Goal: Task Accomplishment & Management: Use online tool/utility

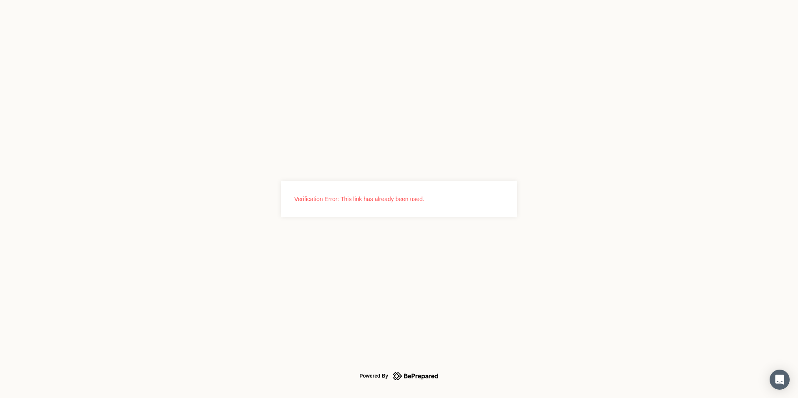
click at [423, 374] on icon at bounding box center [416, 376] width 46 height 11
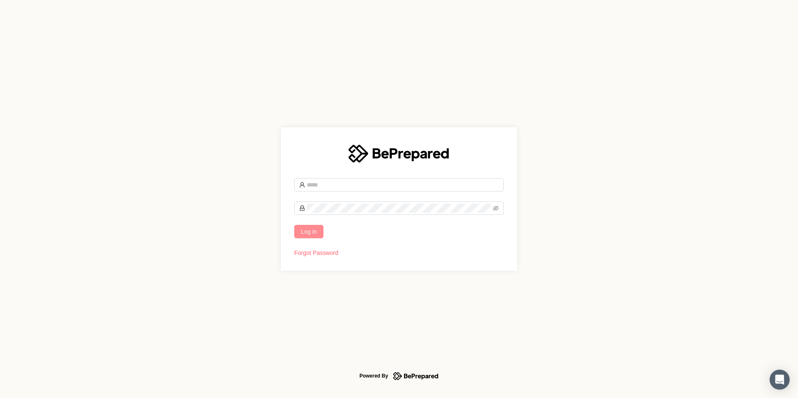
type input "**********"
click at [313, 229] on span "Log in" at bounding box center [309, 231] width 16 height 9
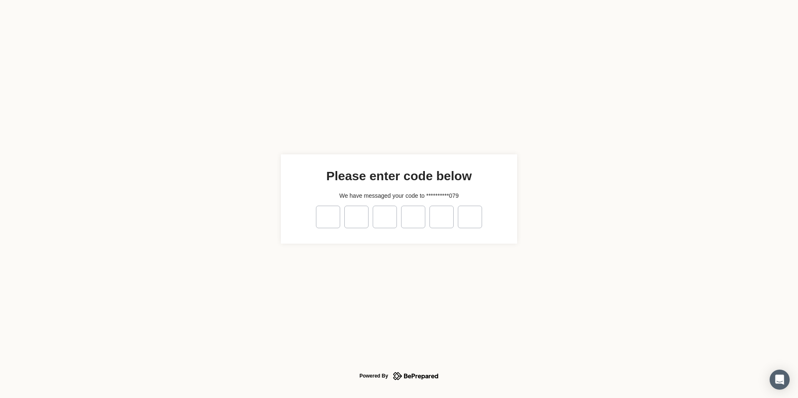
click at [327, 204] on div at bounding box center [399, 217] width 170 height 27
click at [327, 220] on input "tel" at bounding box center [328, 217] width 24 height 23
type input "*"
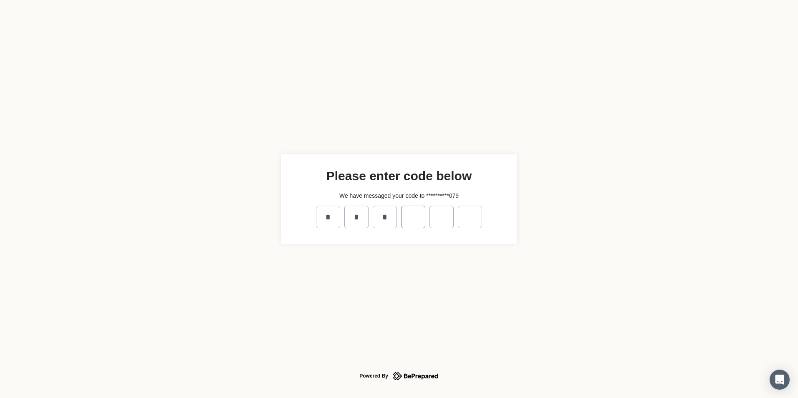
type input "*"
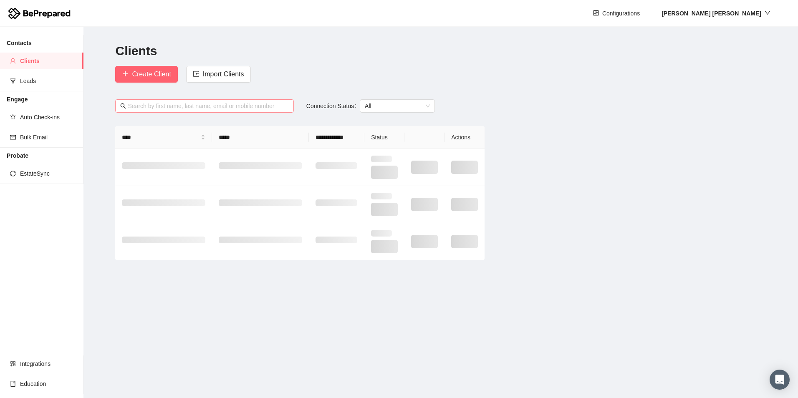
click at [233, 105] on input "text" at bounding box center [208, 105] width 161 height 9
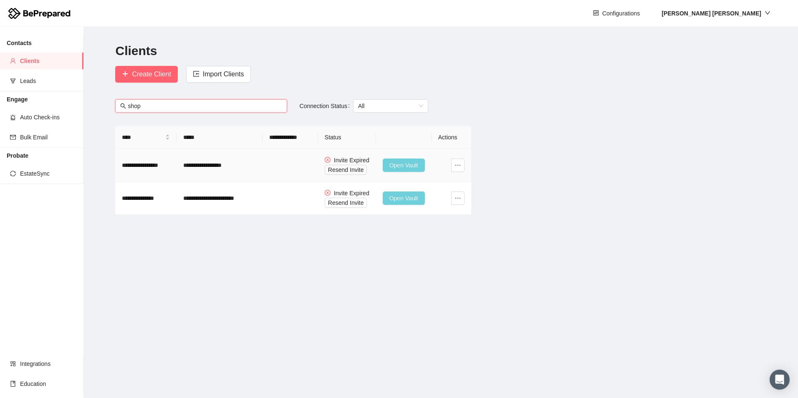
type input "shop"
click at [390, 165] on span "Open Vault" at bounding box center [404, 165] width 29 height 9
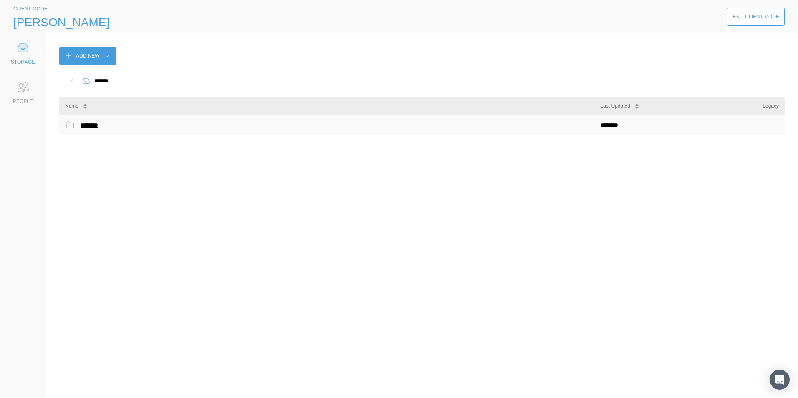
click at [91, 125] on div "********" at bounding box center [91, 125] width 21 height 11
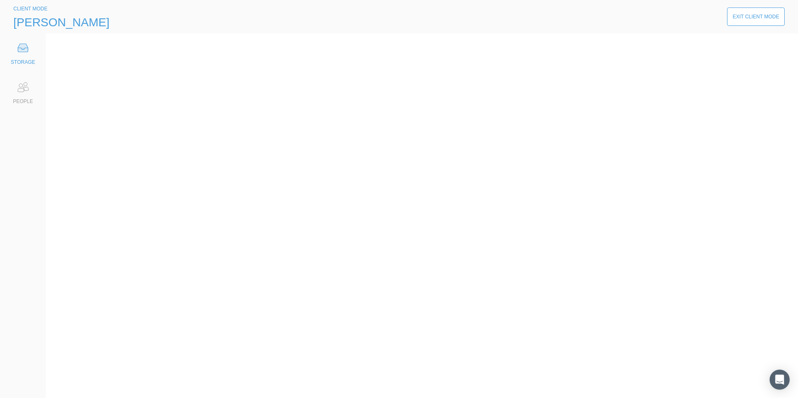
click at [751, 17] on div "Exit Client Mode" at bounding box center [756, 17] width 47 height 8
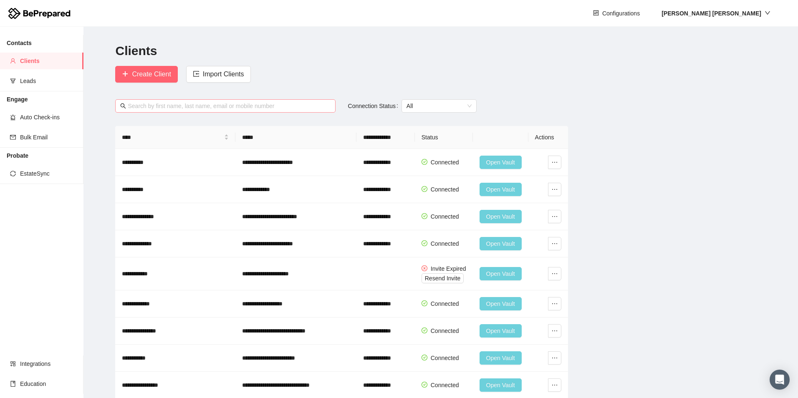
click at [211, 106] on input "text" at bounding box center [229, 105] width 202 height 9
